Goal: Transaction & Acquisition: Purchase product/service

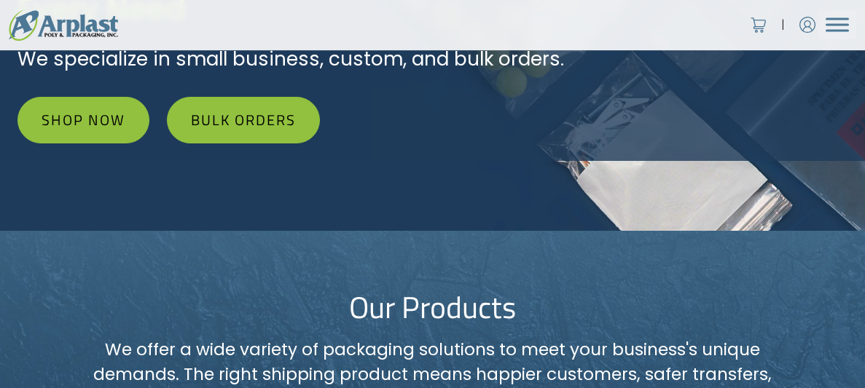
scroll to position [244, 0]
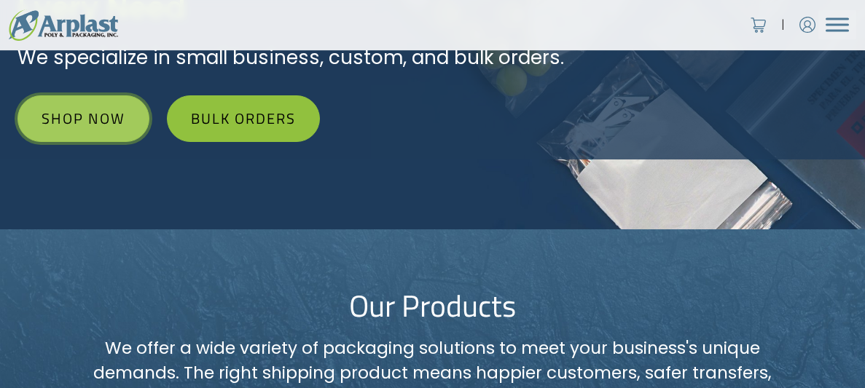
click at [68, 115] on link "Shop Now" at bounding box center [83, 118] width 132 height 47
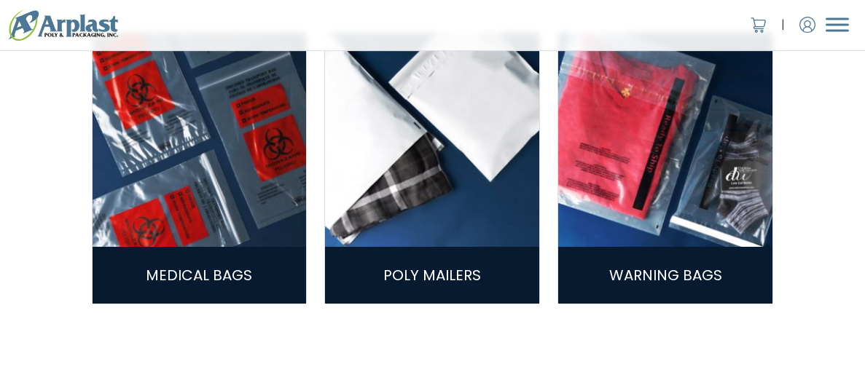
scroll to position [794, 0]
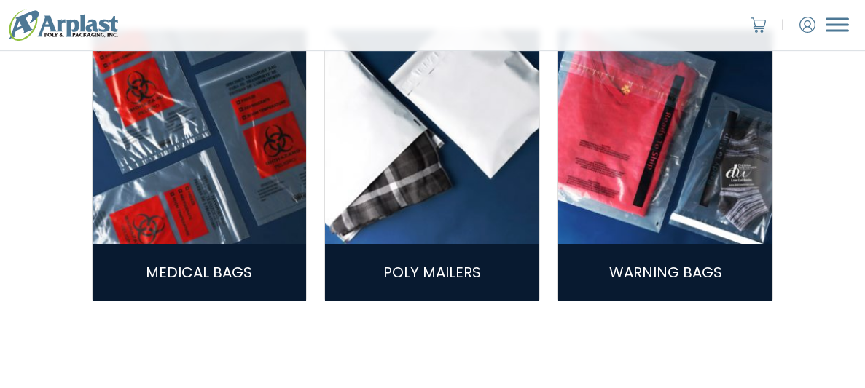
click at [426, 178] on img at bounding box center [432, 137] width 214 height 214
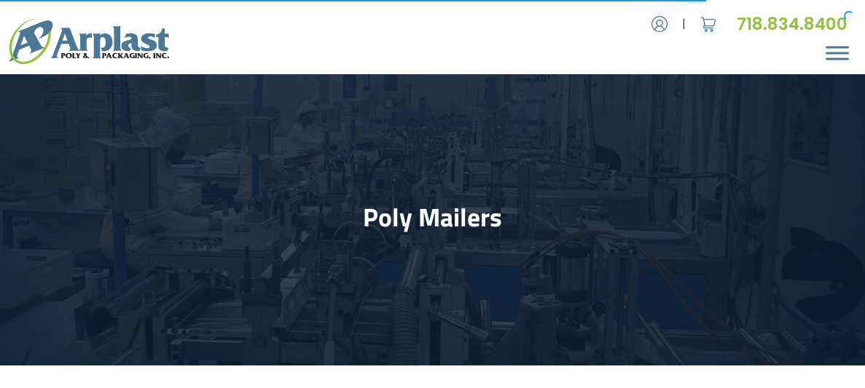
select select "25"
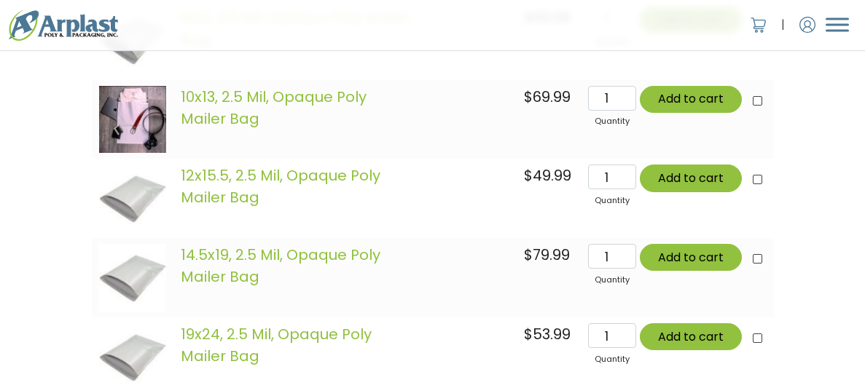
scroll to position [973, 0]
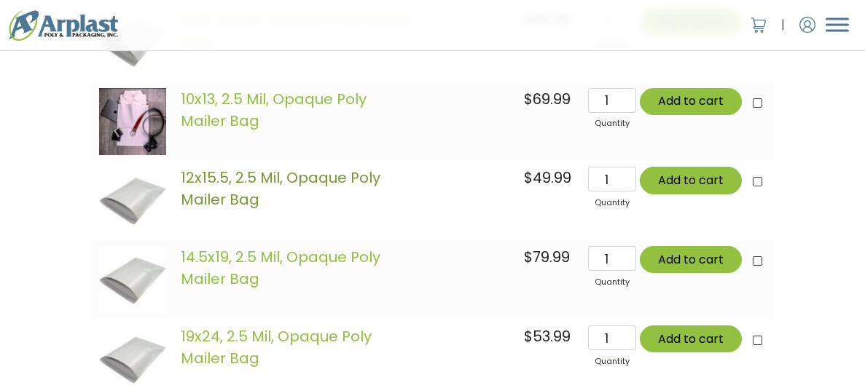
click at [318, 181] on link "12x15.5, 2.5 Mil, Opaque Poly Mailer Bag" at bounding box center [281, 189] width 200 height 42
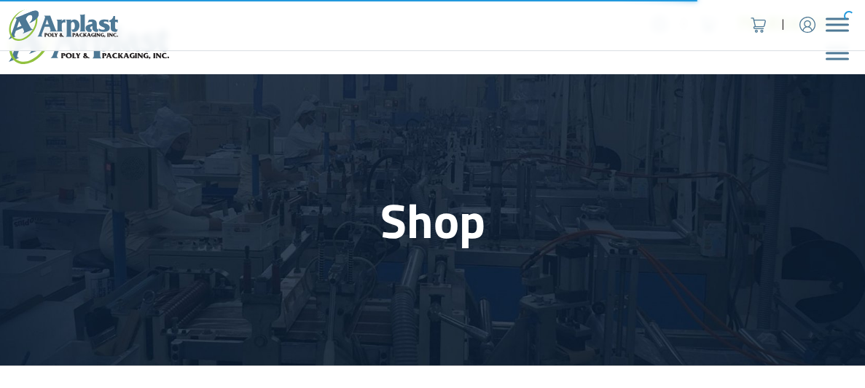
scroll to position [794, 0]
